Goal: Task Accomplishment & Management: Complete application form

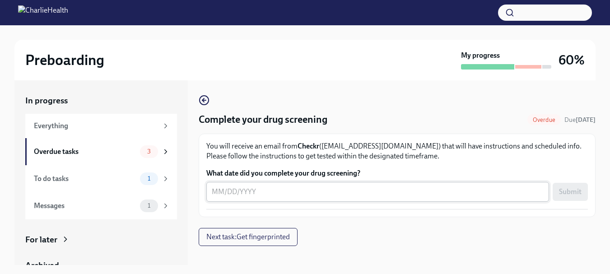
click at [247, 190] on textarea "What date did you complete your drug screening?" at bounding box center [378, 191] width 332 height 11
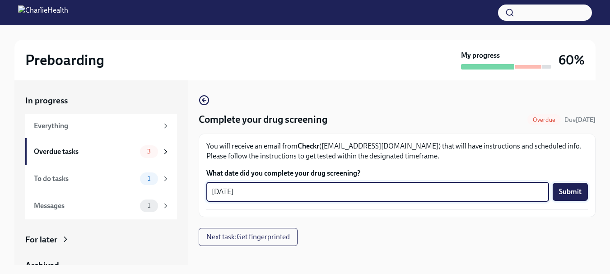
type textarea "09/08/2025"
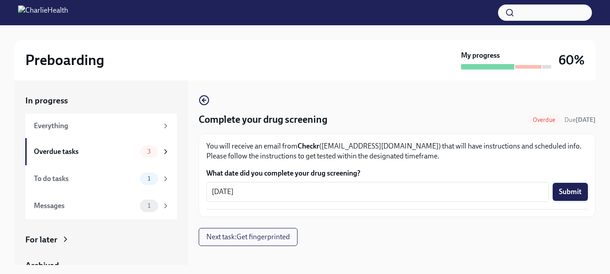
click at [570, 190] on span "Submit" at bounding box center [570, 191] width 23 height 9
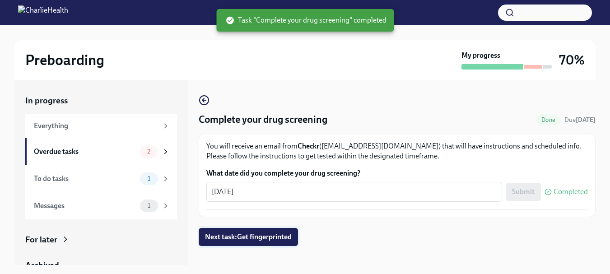
click at [288, 234] on span "Next task : Get fingerprinted" at bounding box center [248, 236] width 87 height 9
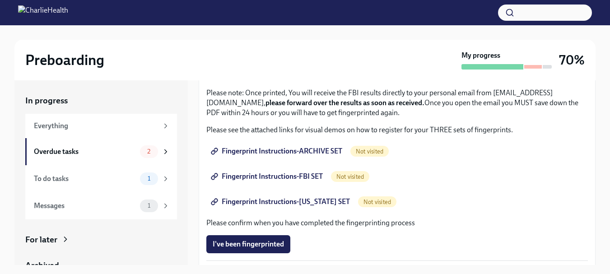
scroll to position [100, 0]
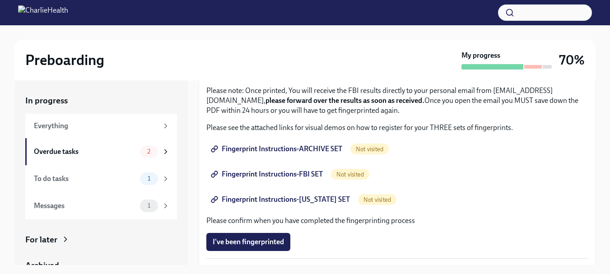
click at [247, 147] on span "Fingerprint Instructions-ARCHIVE SET" at bounding box center [277, 148] width 129 height 9
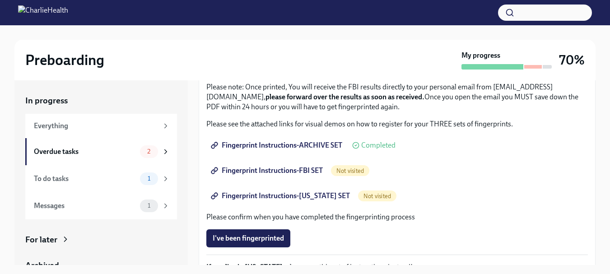
scroll to position [101, 0]
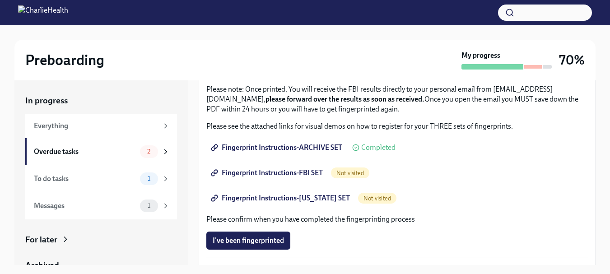
click at [235, 170] on span "Fingerprint Instructions-FBI SET" at bounding box center [268, 172] width 110 height 9
click at [321, 196] on span "Fingerprint Instructions-FLORIDA SET" at bounding box center [281, 198] width 137 height 9
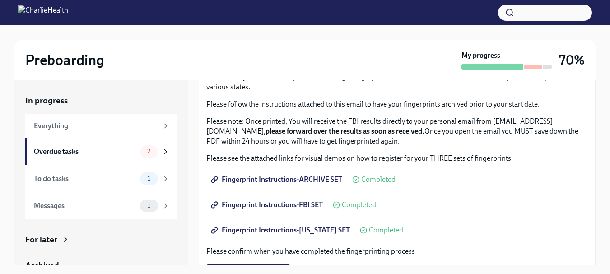
scroll to position [80, 0]
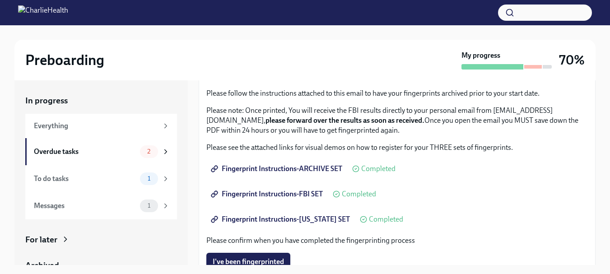
click at [257, 193] on span "Fingerprint Instructions-FBI SET" at bounding box center [268, 194] width 110 height 9
click at [282, 192] on span "Fingerprint Instructions-FBI SET" at bounding box center [268, 194] width 110 height 9
click at [310, 219] on span "Fingerprint Instructions-FLORIDA SET" at bounding box center [281, 219] width 137 height 9
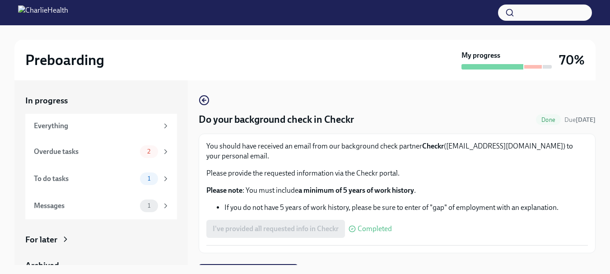
scroll to position [17, 0]
